Goal: Task Accomplishment & Management: Use online tool/utility

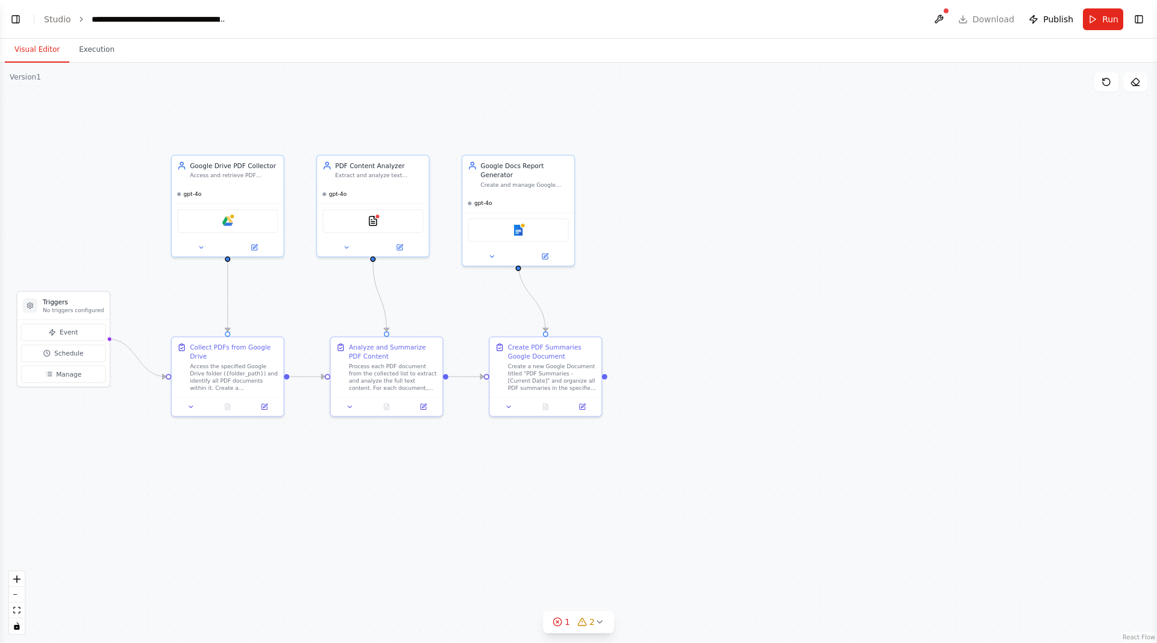
scroll to position [467, 0]
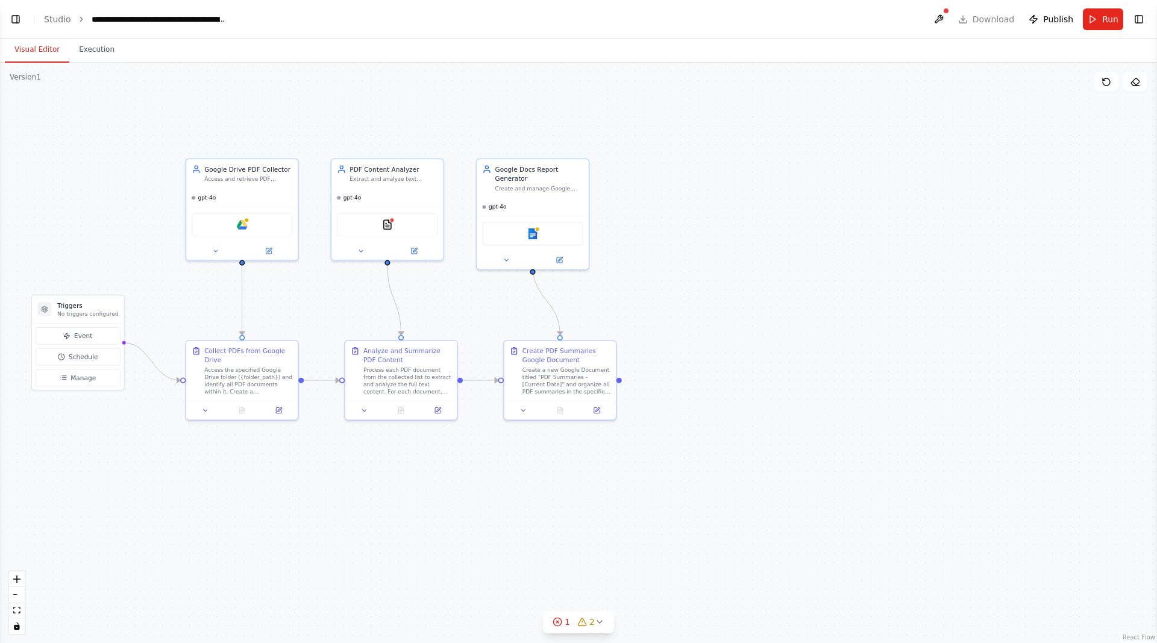
drag, startPoint x: 805, startPoint y: 317, endPoint x: 929, endPoint y: 324, distance: 124.4
click at [929, 324] on div ".deletable-edge-delete-btn { width: 20px; height: 20px; border: 0px solid #ffff…" at bounding box center [578, 353] width 1157 height 581
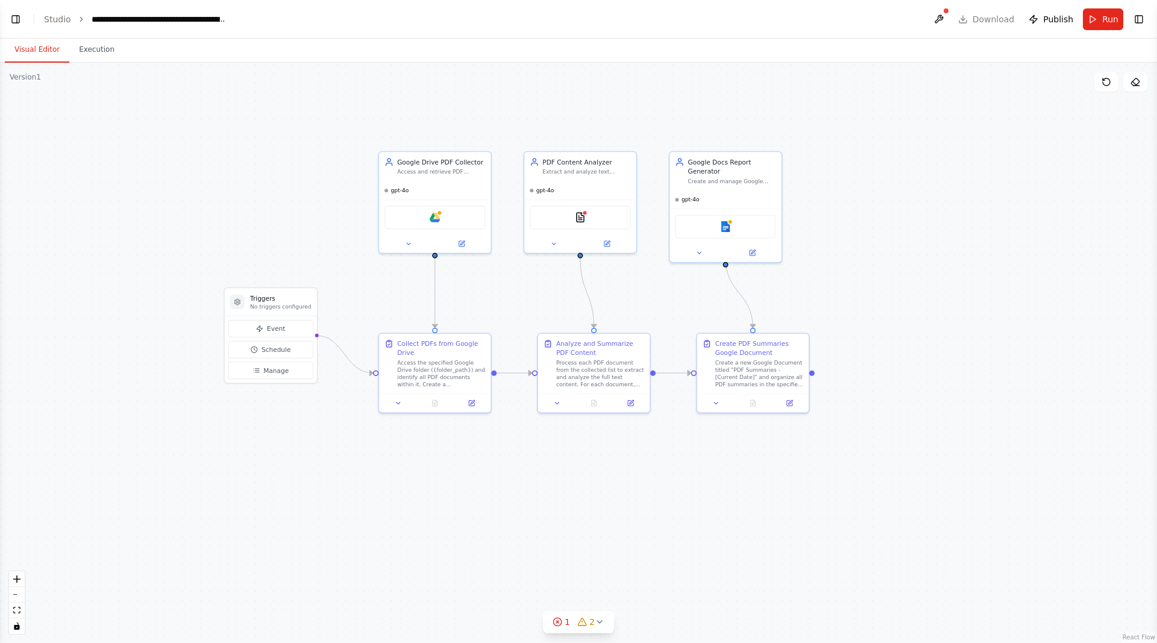
drag, startPoint x: 811, startPoint y: 322, endPoint x: 845, endPoint y: 313, distance: 34.8
click at [881, 307] on div ".deletable-edge-delete-btn { width: 20px; height: 20px; border: 0px solid #ffff…" at bounding box center [578, 353] width 1157 height 581
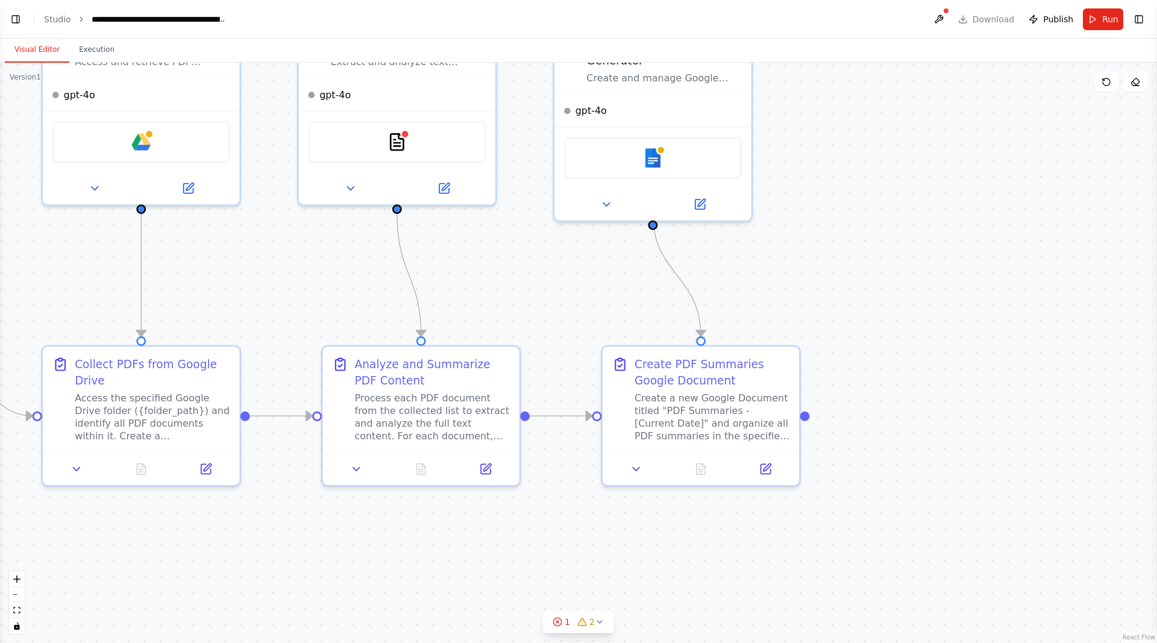
drag, startPoint x: 840, startPoint y: 295, endPoint x: 925, endPoint y: 297, distance: 85.0
click at [919, 297] on div ".deletable-edge-delete-btn { width: 20px; height: 20px; border: 0px solid #ffff…" at bounding box center [578, 353] width 1157 height 581
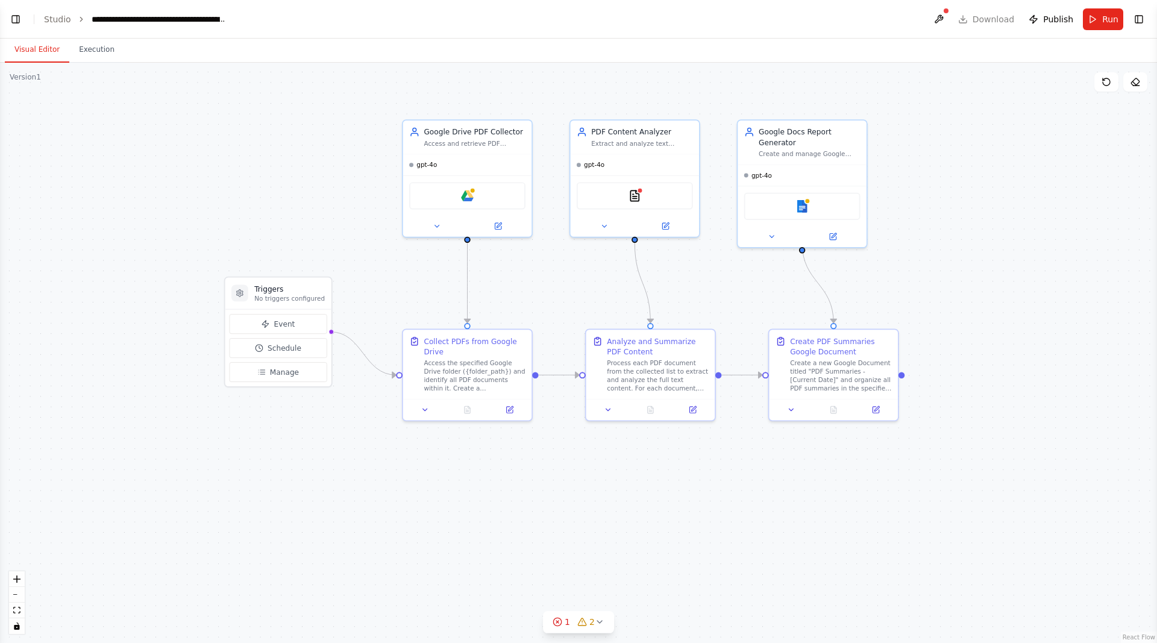
drag, startPoint x: 385, startPoint y: 274, endPoint x: 370, endPoint y: 289, distance: 20.5
click at [374, 288] on div ".deletable-edge-delete-btn { width: 20px; height: 20px; border: 0px solid #ffff…" at bounding box center [578, 353] width 1157 height 581
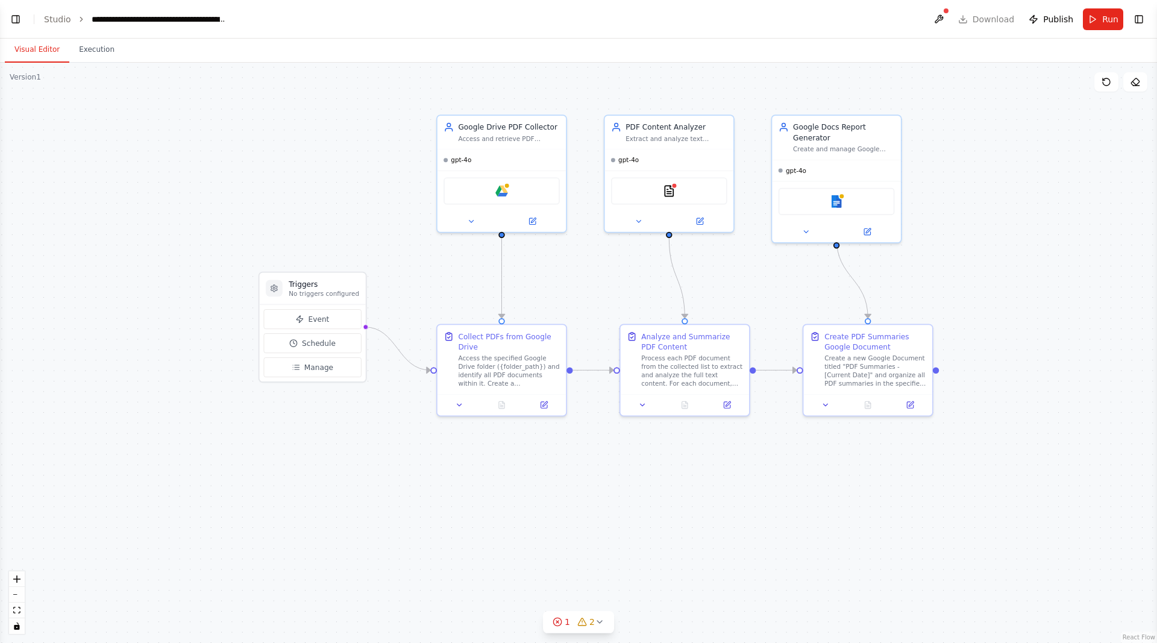
drag, startPoint x: 371, startPoint y: 286, endPoint x: 417, endPoint y: 265, distance: 50.4
click at [417, 265] on div ".deletable-edge-delete-btn { width: 20px; height: 20px; border: 0px solid #ffff…" at bounding box center [578, 353] width 1157 height 581
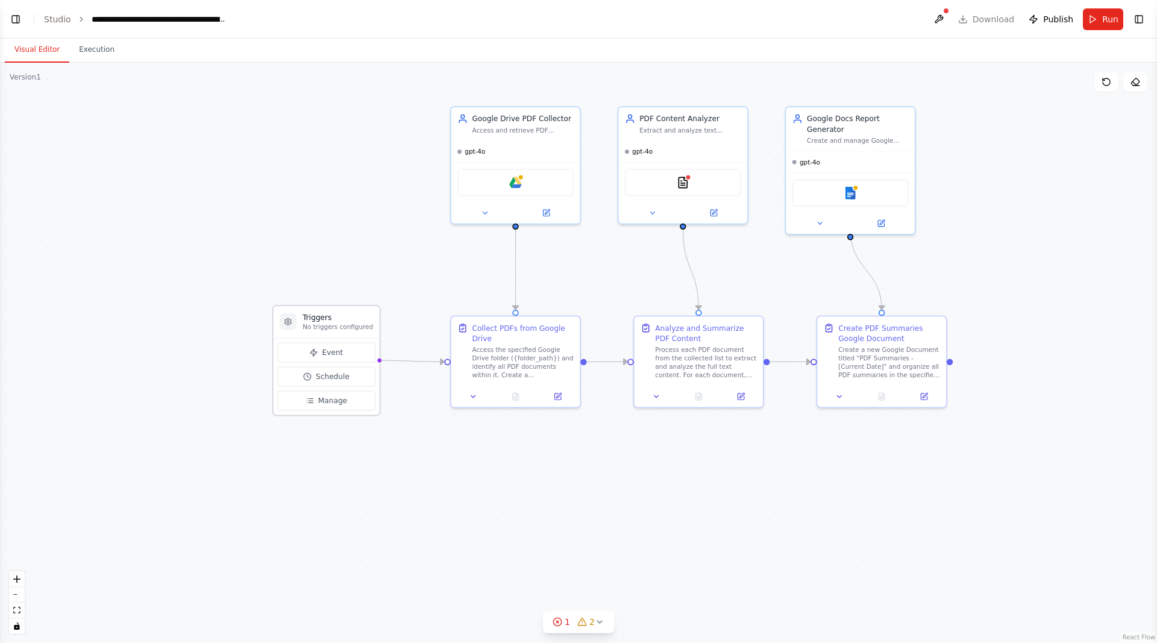
drag, startPoint x: 366, startPoint y: 274, endPoint x: 363, endPoint y: 313, distance: 38.7
click at [363, 313] on h3 "Triggers" at bounding box center [338, 317] width 71 height 10
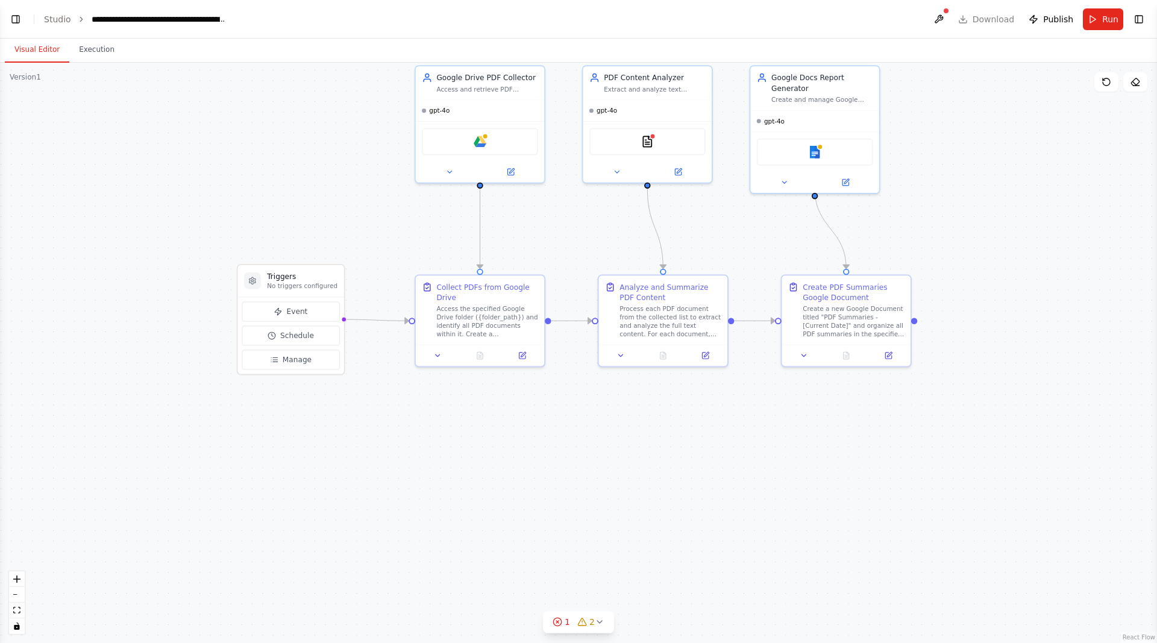
drag, startPoint x: 453, startPoint y: 285, endPoint x: 390, endPoint y: 240, distance: 77.4
click at [390, 239] on div ".deletable-edge-delete-btn { width: 20px; height: 20px; border: 0px solid #ffff…" at bounding box center [578, 353] width 1157 height 581
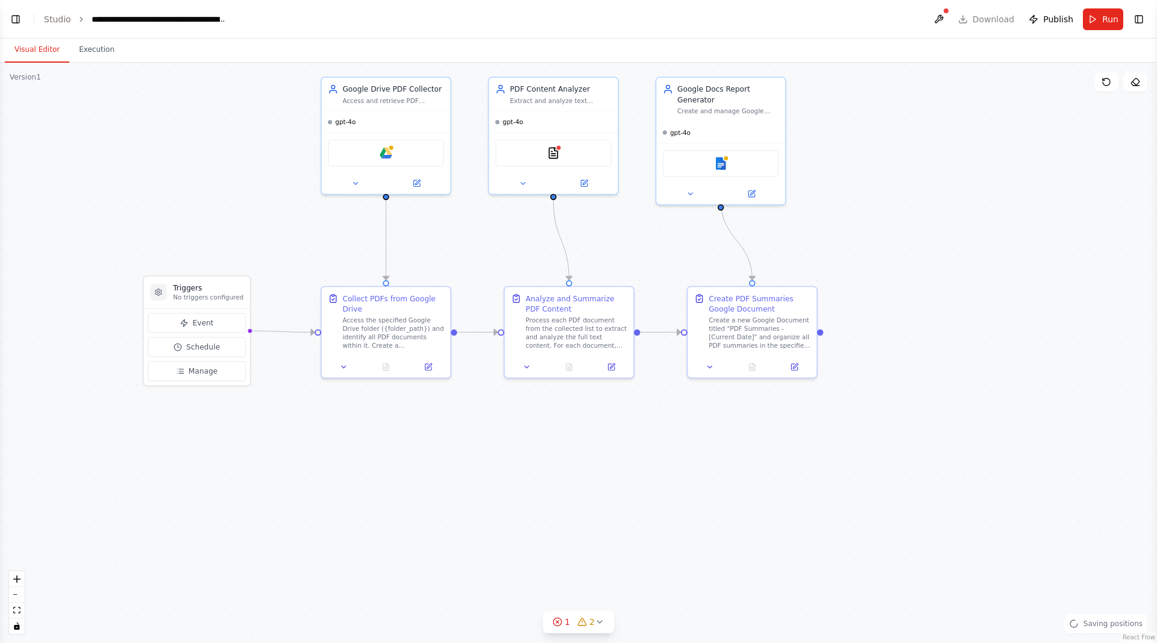
drag, startPoint x: 565, startPoint y: 238, endPoint x: 500, endPoint y: 254, distance: 67.6
click at [500, 254] on div ".deletable-edge-delete-btn { width: 20px; height: 20px; border: 0px solid #ffff…" at bounding box center [578, 353] width 1157 height 581
click at [510, 124] on span "gpt-4o" at bounding box center [513, 120] width 20 height 8
drag, startPoint x: 641, startPoint y: 143, endPoint x: 643, endPoint y: 163, distance: 19.9
click at [643, 163] on div ".deletable-edge-delete-btn { width: 20px; height: 20px; border: 0px solid #ffff…" at bounding box center [578, 353] width 1157 height 581
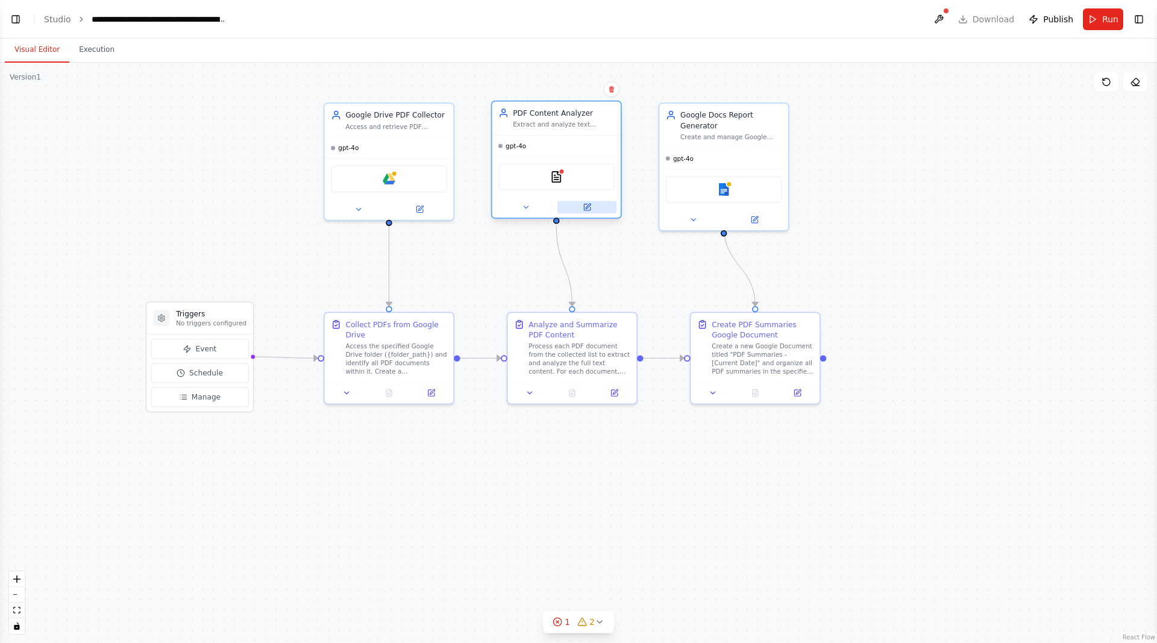
click at [588, 211] on icon at bounding box center [587, 207] width 8 height 8
click at [587, 204] on icon at bounding box center [587, 207] width 8 height 8
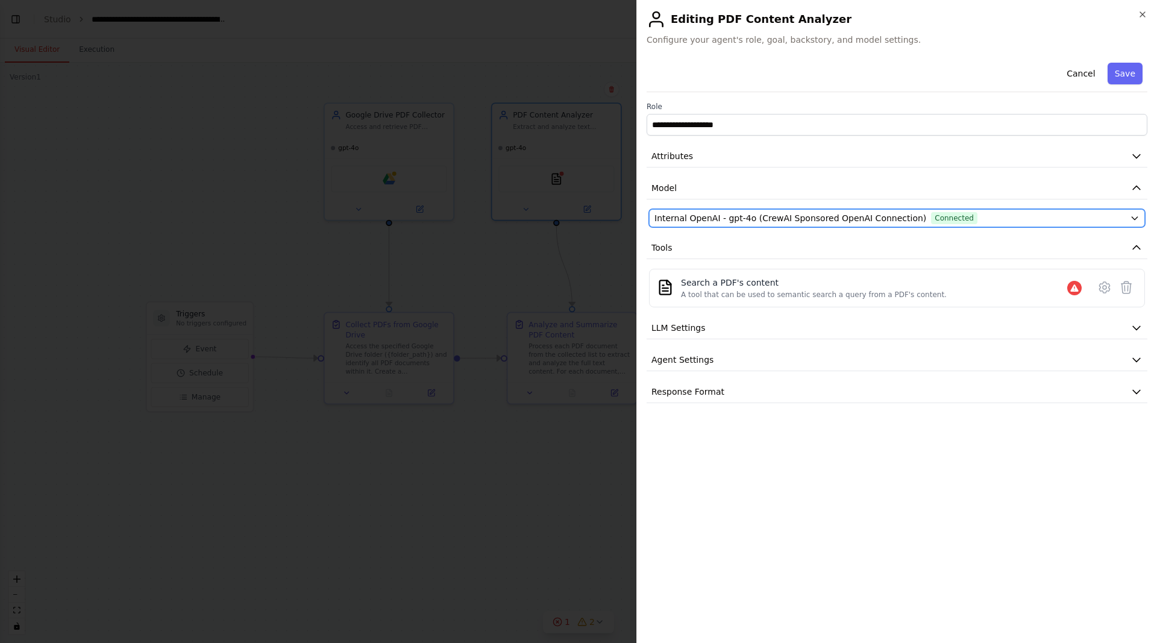
click at [747, 222] on span "Internal OpenAI - gpt-4o (CrewAI Sponsored OpenAI Connection)" at bounding box center [791, 218] width 272 height 12
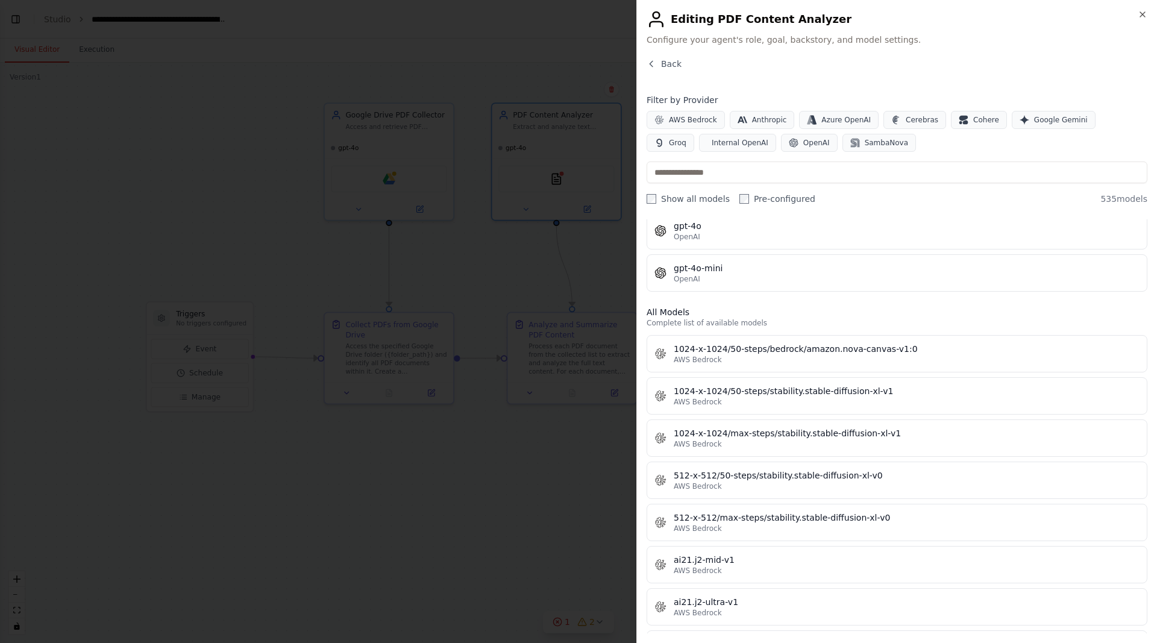
scroll to position [0, 0]
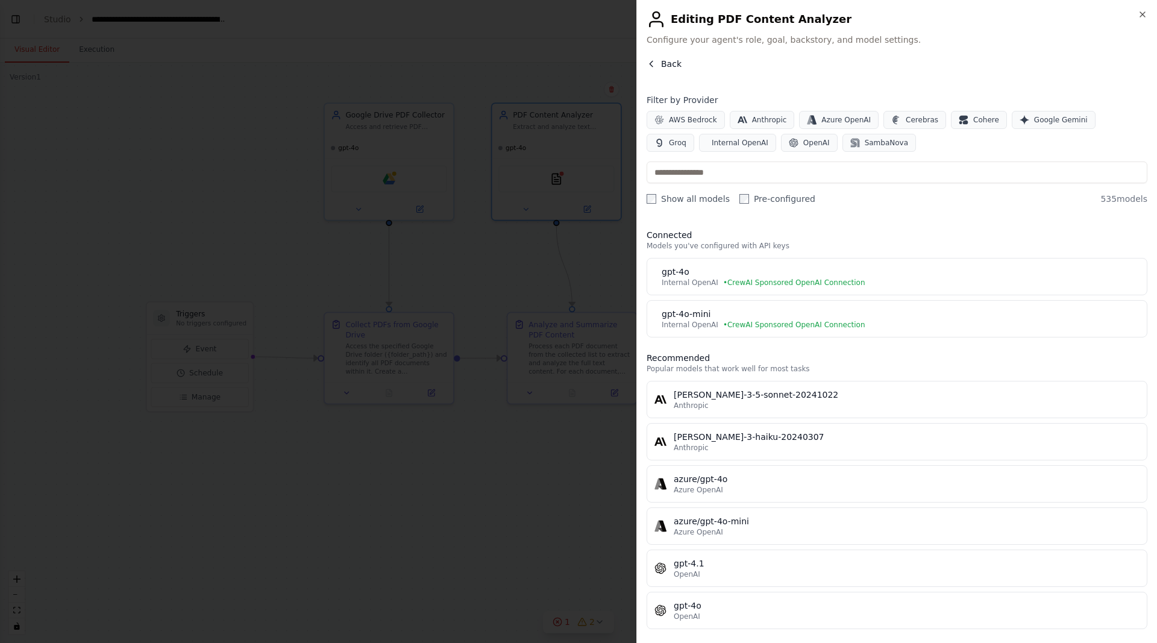
click at [665, 63] on span "Back" at bounding box center [671, 64] width 20 height 12
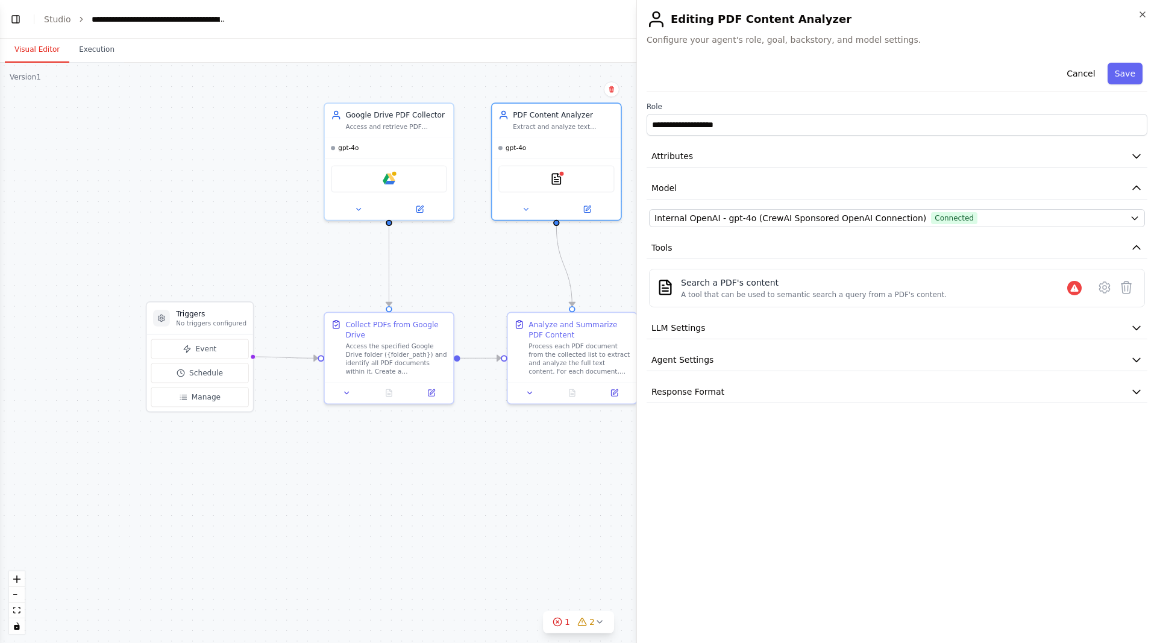
click at [537, 272] on body "WORKFLOW: PDF Document Summarization from Google Drive to Google Docs OBJECTIVE…" at bounding box center [578, 321] width 1157 height 643
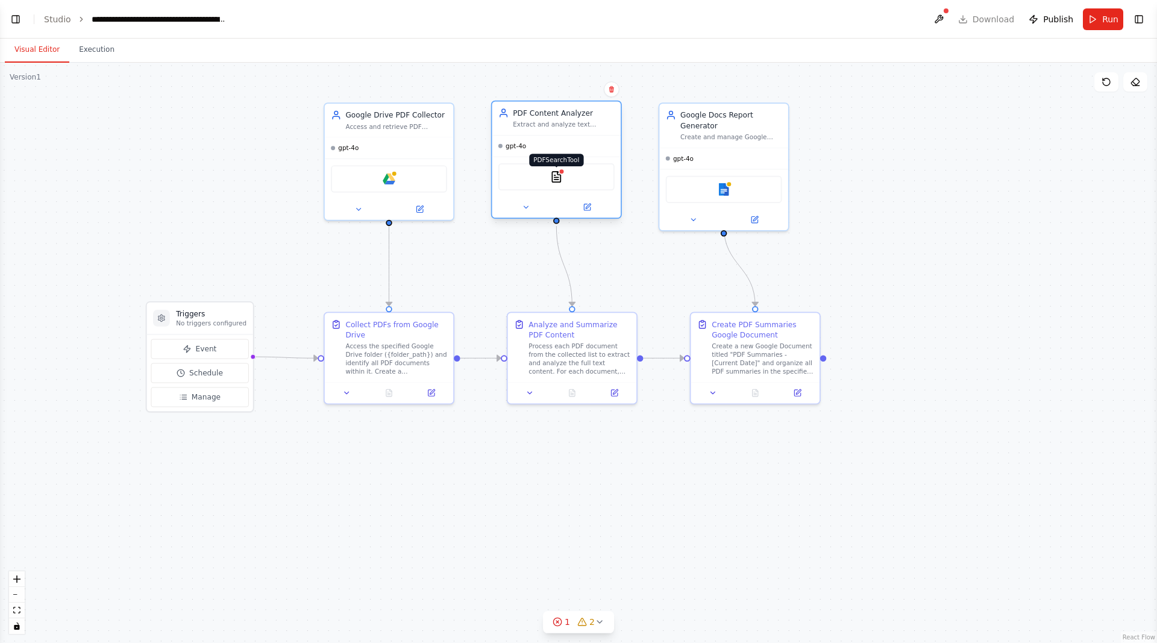
click at [556, 183] on img at bounding box center [556, 177] width 13 height 13
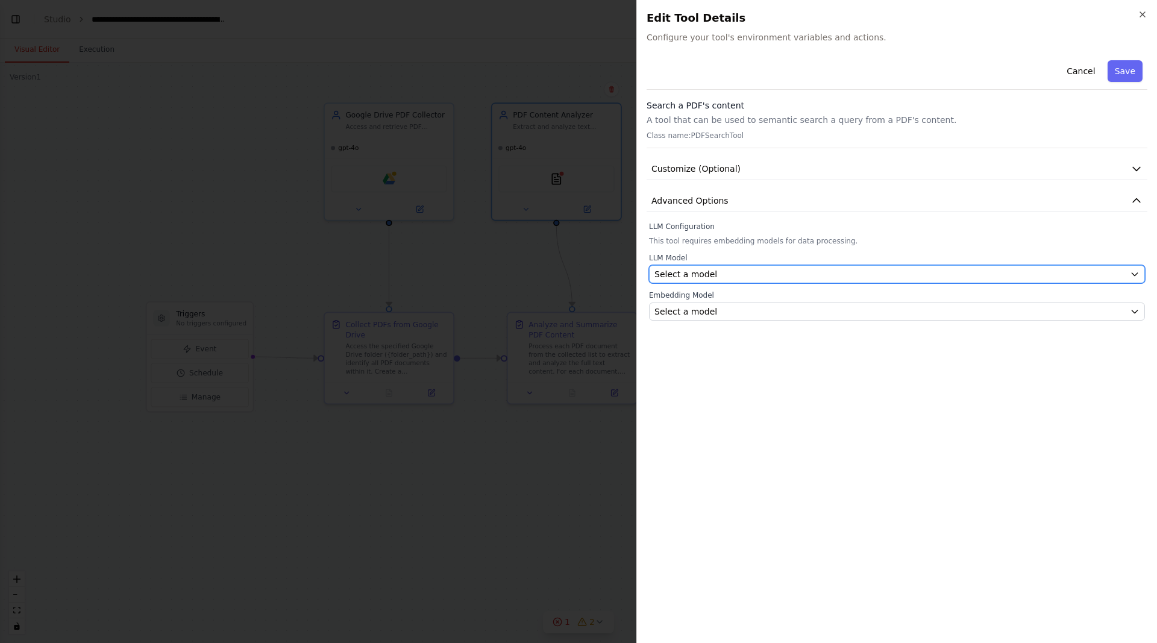
click at [696, 278] on span "Select a model" at bounding box center [686, 274] width 63 height 12
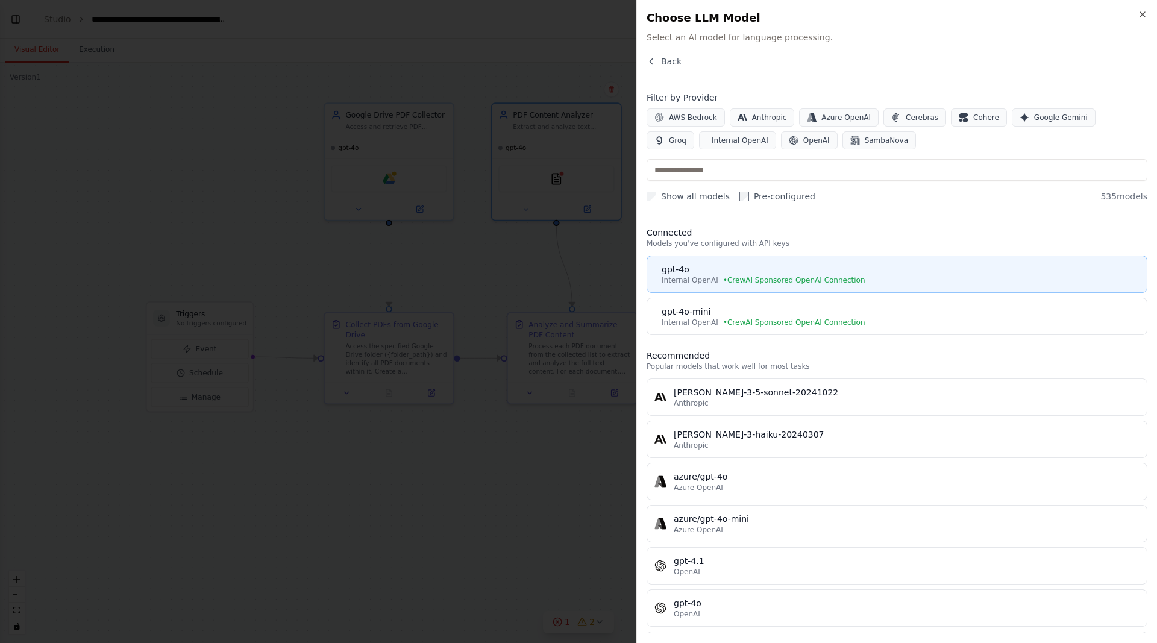
click at [734, 279] on span "• CrewAI Sponsored OpenAI Connection" at bounding box center [794, 280] width 142 height 10
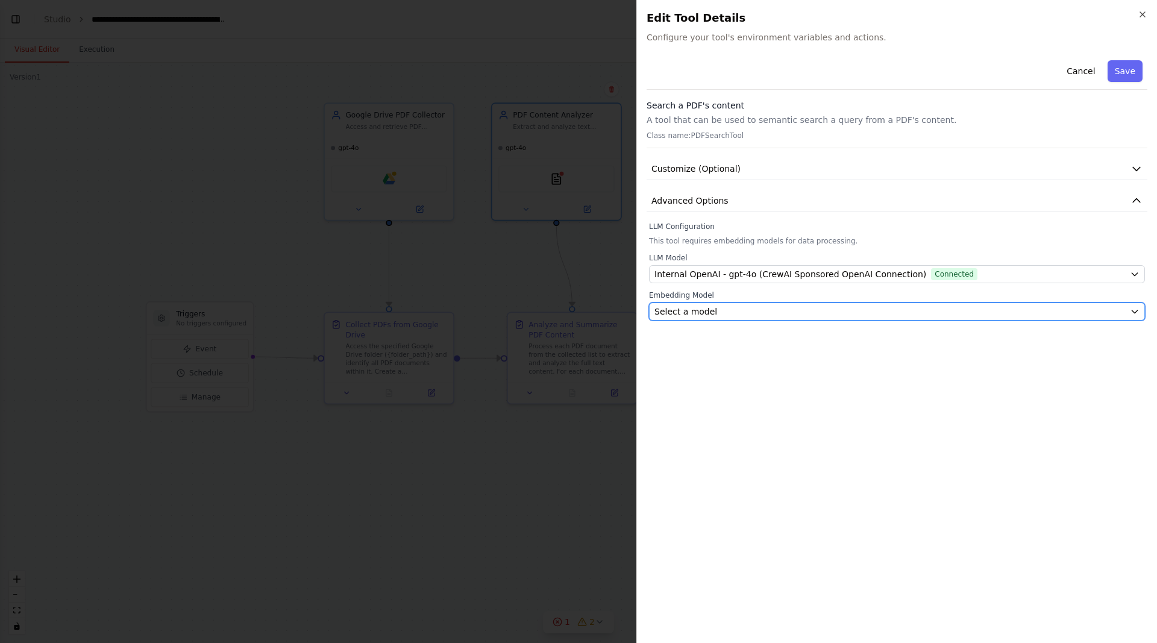
click at [745, 316] on div "Select a model" at bounding box center [890, 312] width 471 height 12
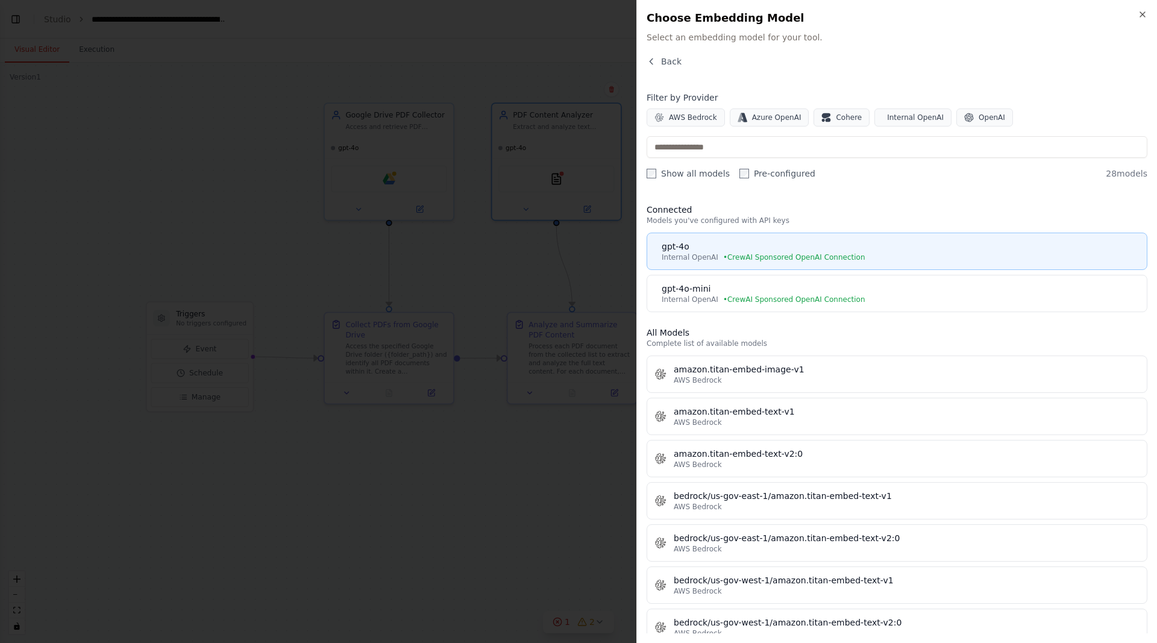
click at [790, 258] on span "• CrewAI Sponsored OpenAI Connection" at bounding box center [794, 258] width 142 height 10
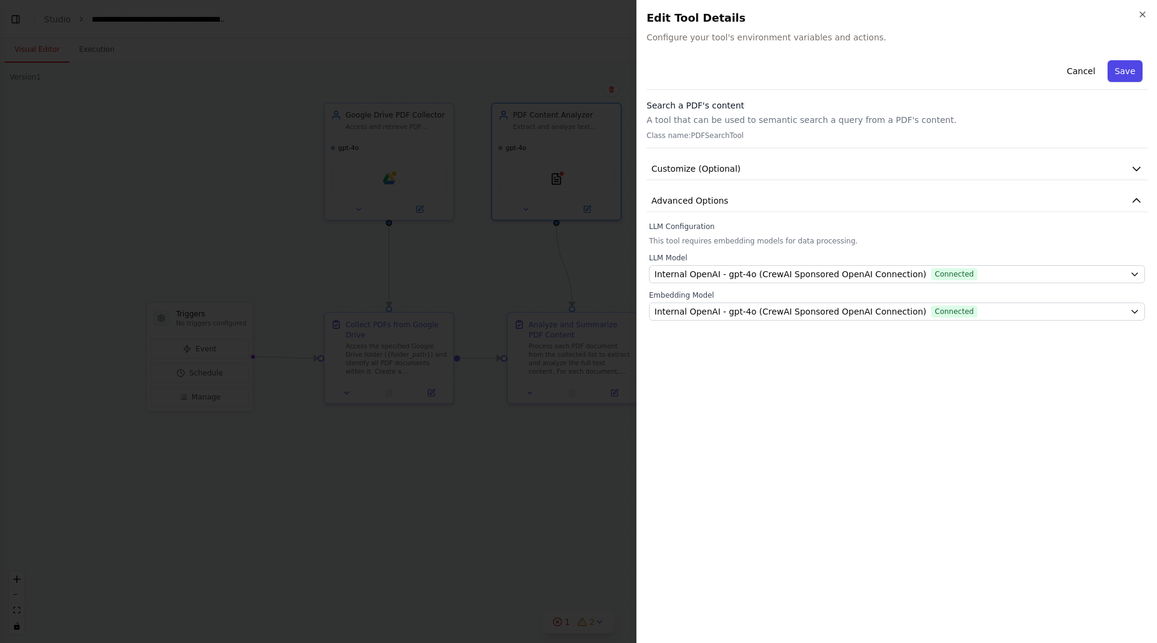
click at [1128, 66] on button "Save" at bounding box center [1125, 71] width 35 height 22
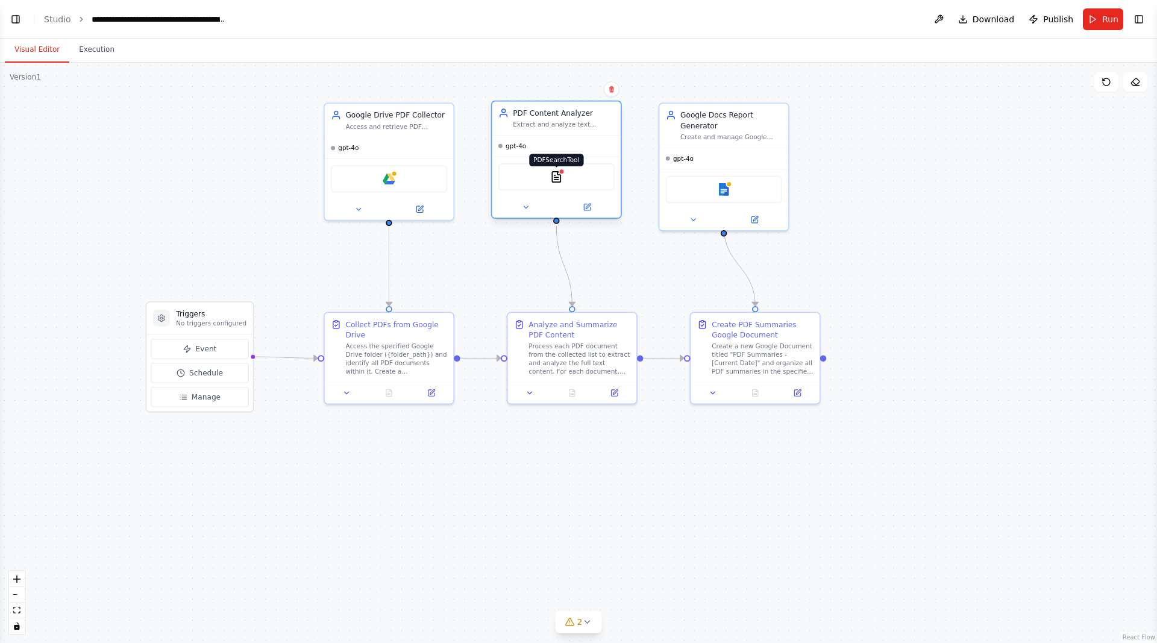
click at [558, 180] on img at bounding box center [556, 177] width 13 height 13
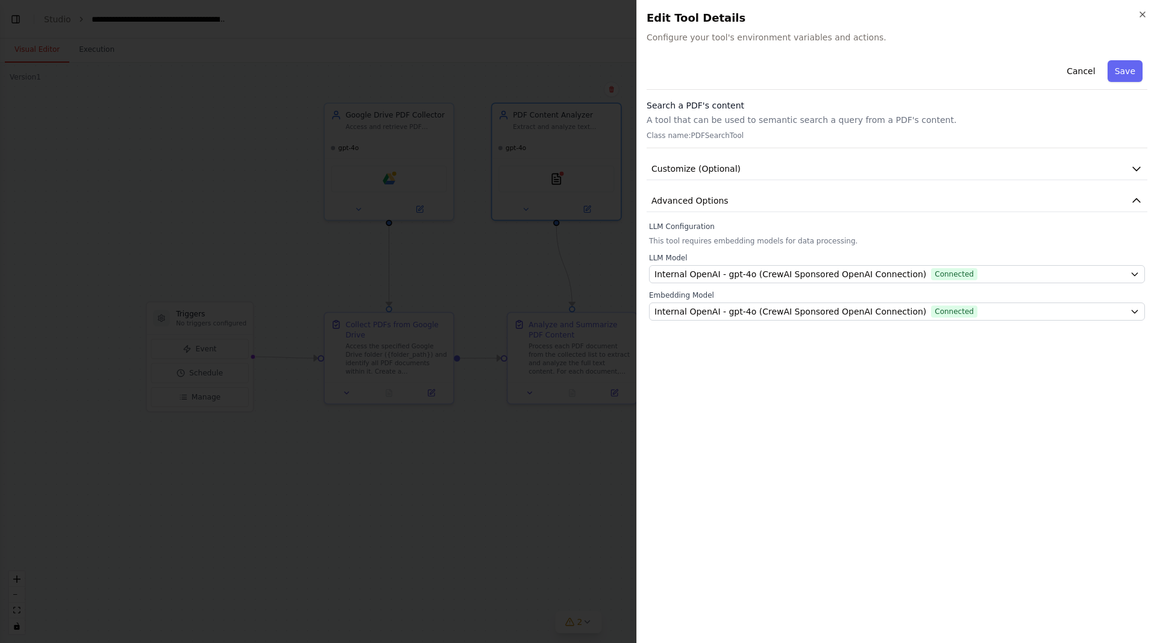
click at [715, 83] on div "Cancel Save" at bounding box center [897, 72] width 501 height 34
click at [1078, 75] on button "Cancel" at bounding box center [1081, 71] width 43 height 22
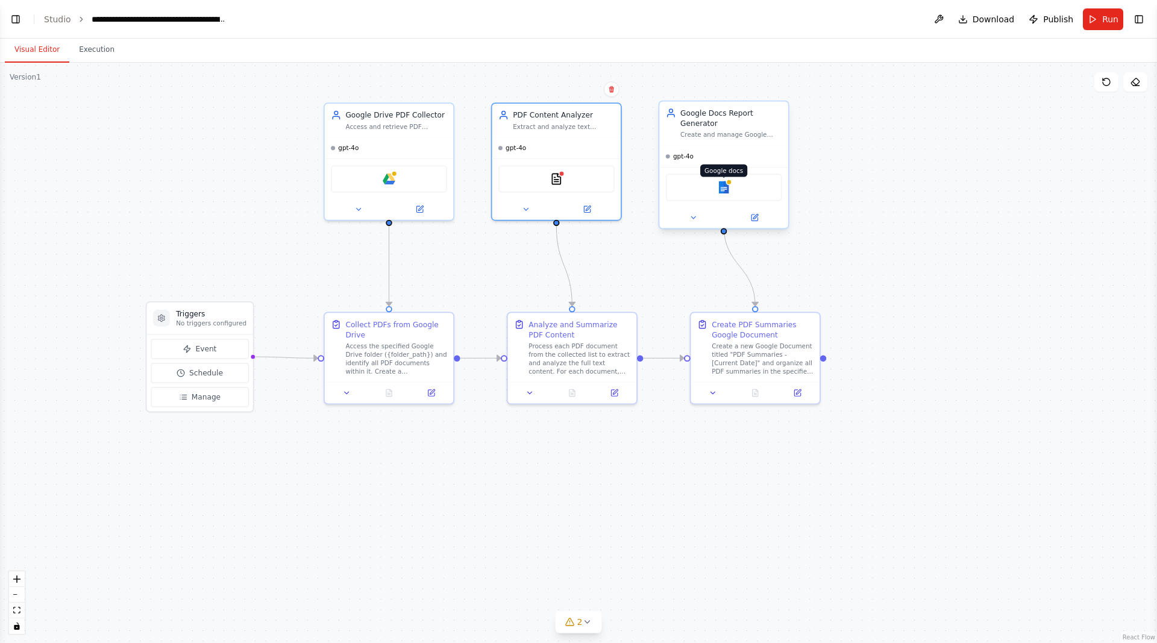
click at [726, 181] on img at bounding box center [724, 187] width 13 height 13
